Goal: Information Seeking & Learning: Learn about a topic

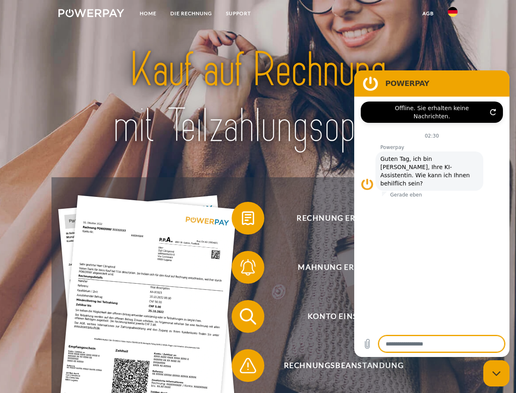
click at [91, 14] on img at bounding box center [91, 13] width 66 height 8
click at [453, 14] on img at bounding box center [453, 12] width 10 height 10
click at [428, 13] on link "agb" at bounding box center [428, 13] width 25 height 15
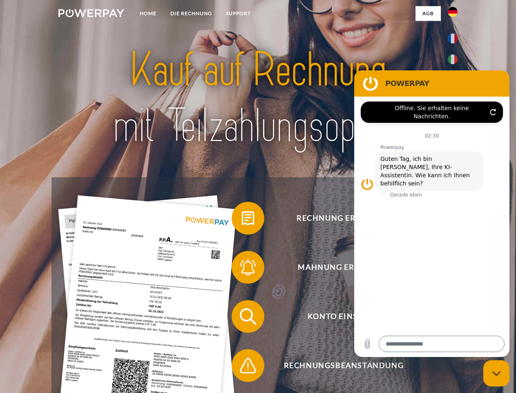
click at [242, 220] on span at bounding box center [235, 217] width 41 height 41
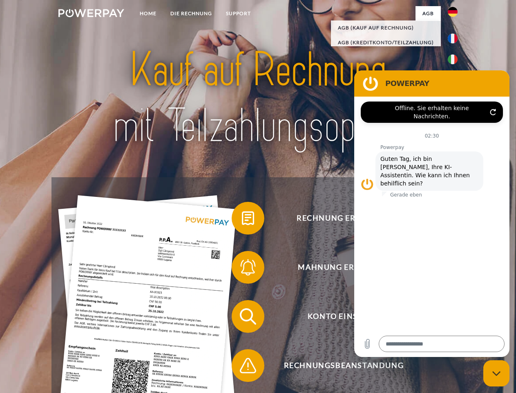
click at [242, 269] on span at bounding box center [235, 267] width 41 height 41
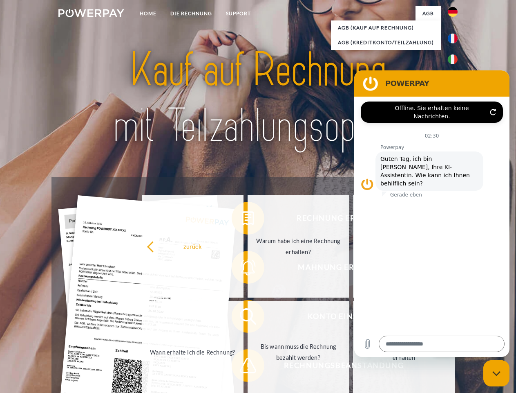
click at [248, 318] on link "Bis wann muss die Rechnung bezahlt werden?" at bounding box center [299, 352] width 102 height 102
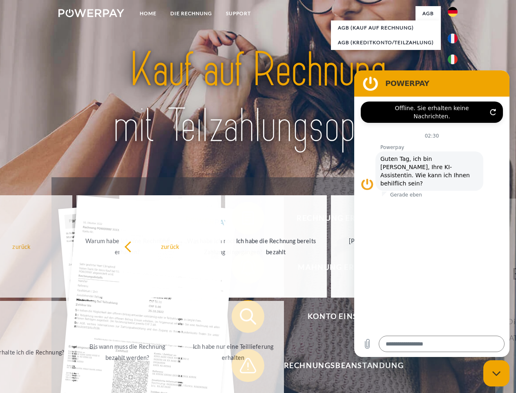
click at [242, 367] on span at bounding box center [235, 365] width 41 height 41
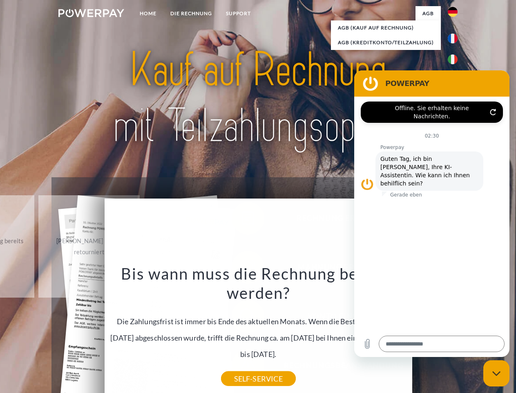
click at [497, 373] on icon "Messaging-Fenster schließen" at bounding box center [497, 372] width 9 height 5
type textarea "*"
